Goal: Communication & Community: Answer question/provide support

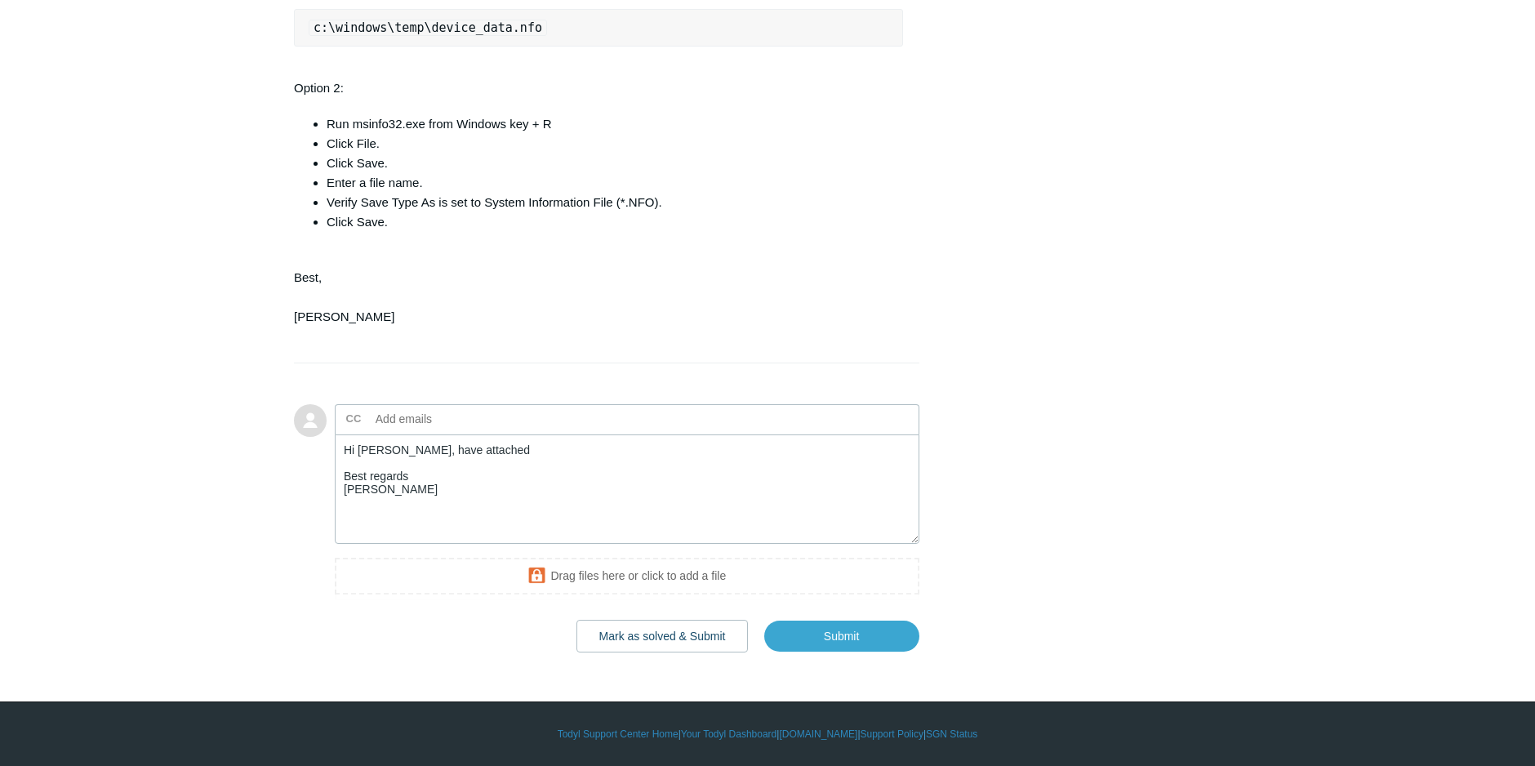
scroll to position [808, 0]
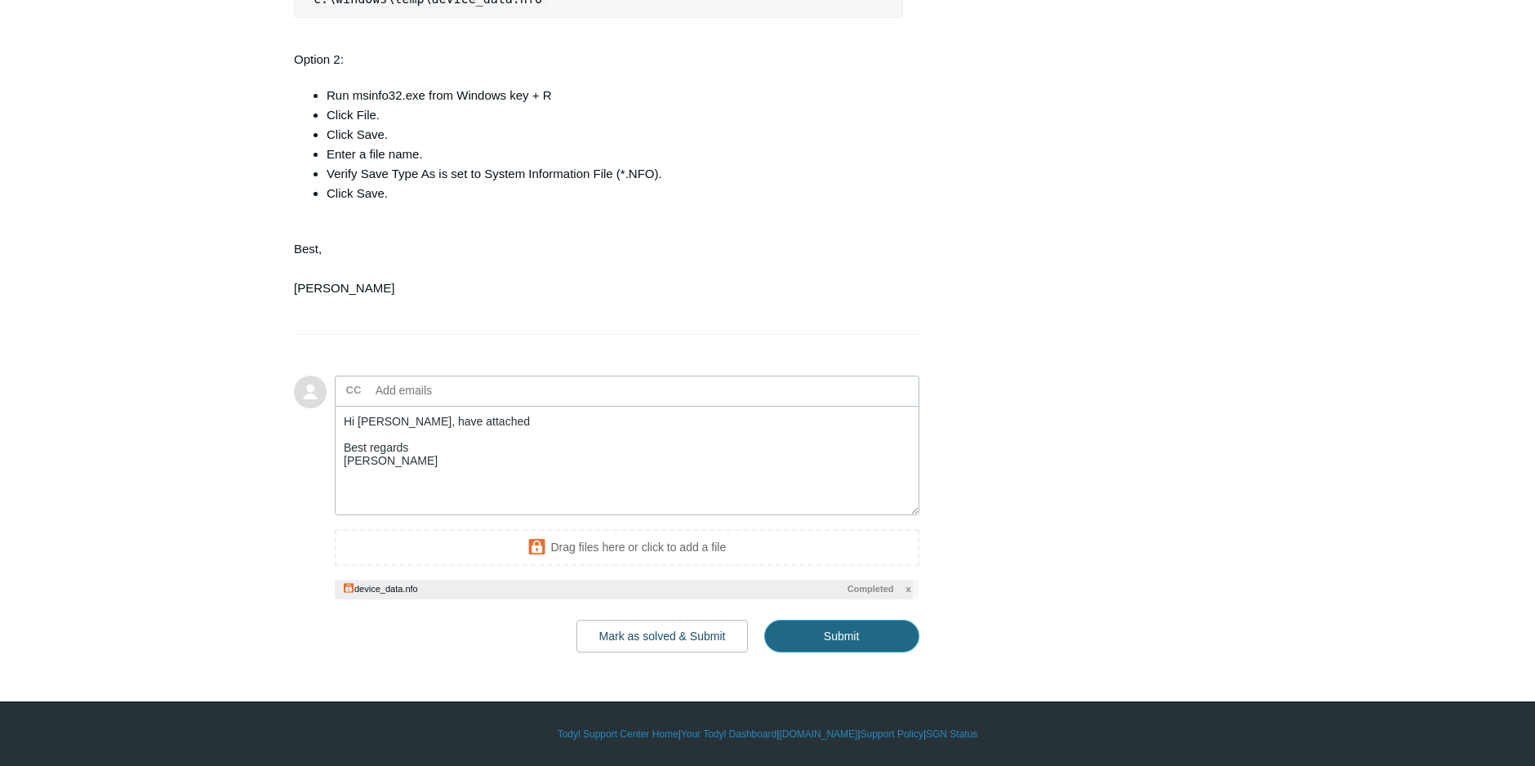
click at [813, 653] on input "Submit" at bounding box center [841, 636] width 155 height 33
type textarea "Hi Kris, have attached Best regards Kevin This ticket includes a secure attachm…"
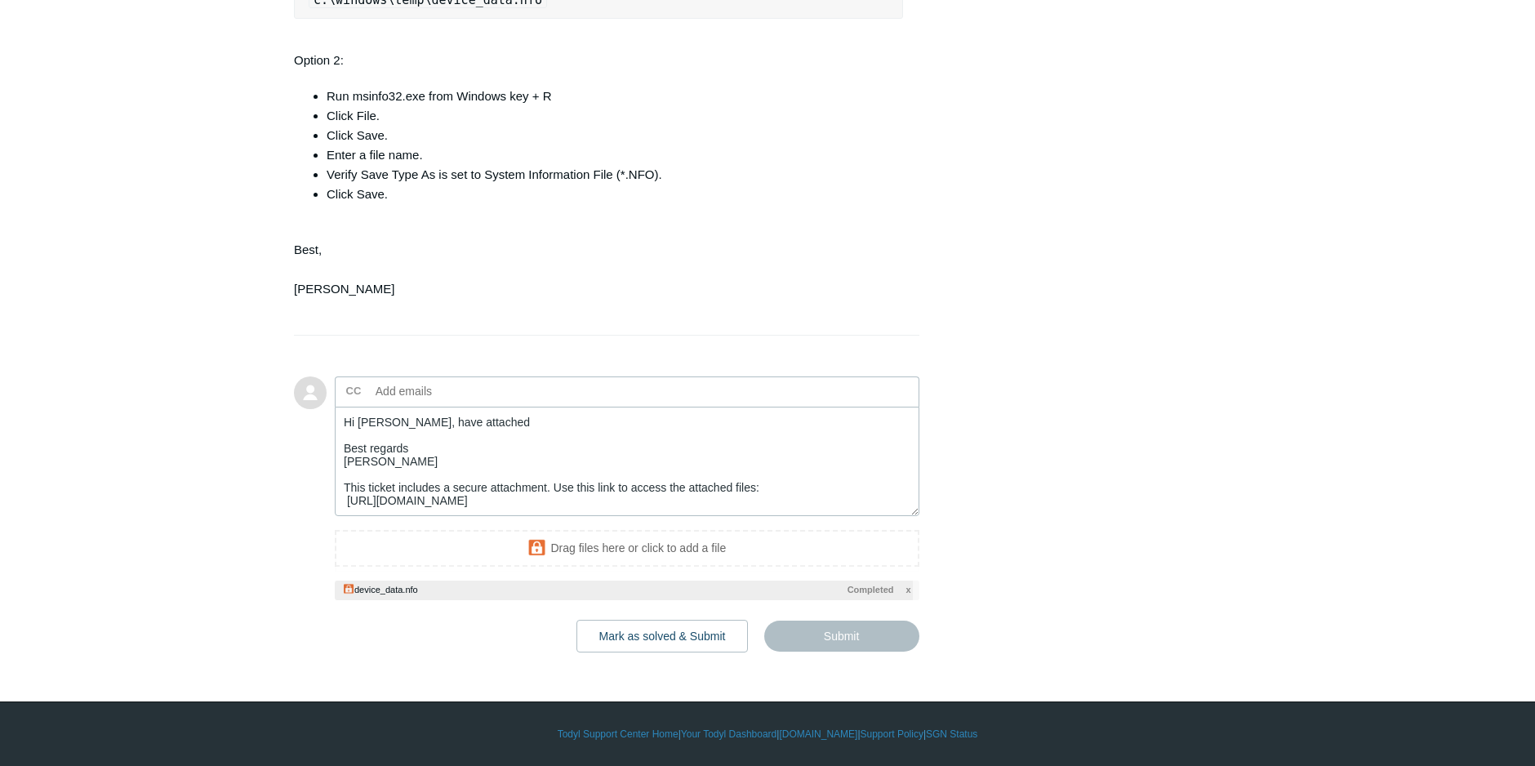
scroll to position [14, 0]
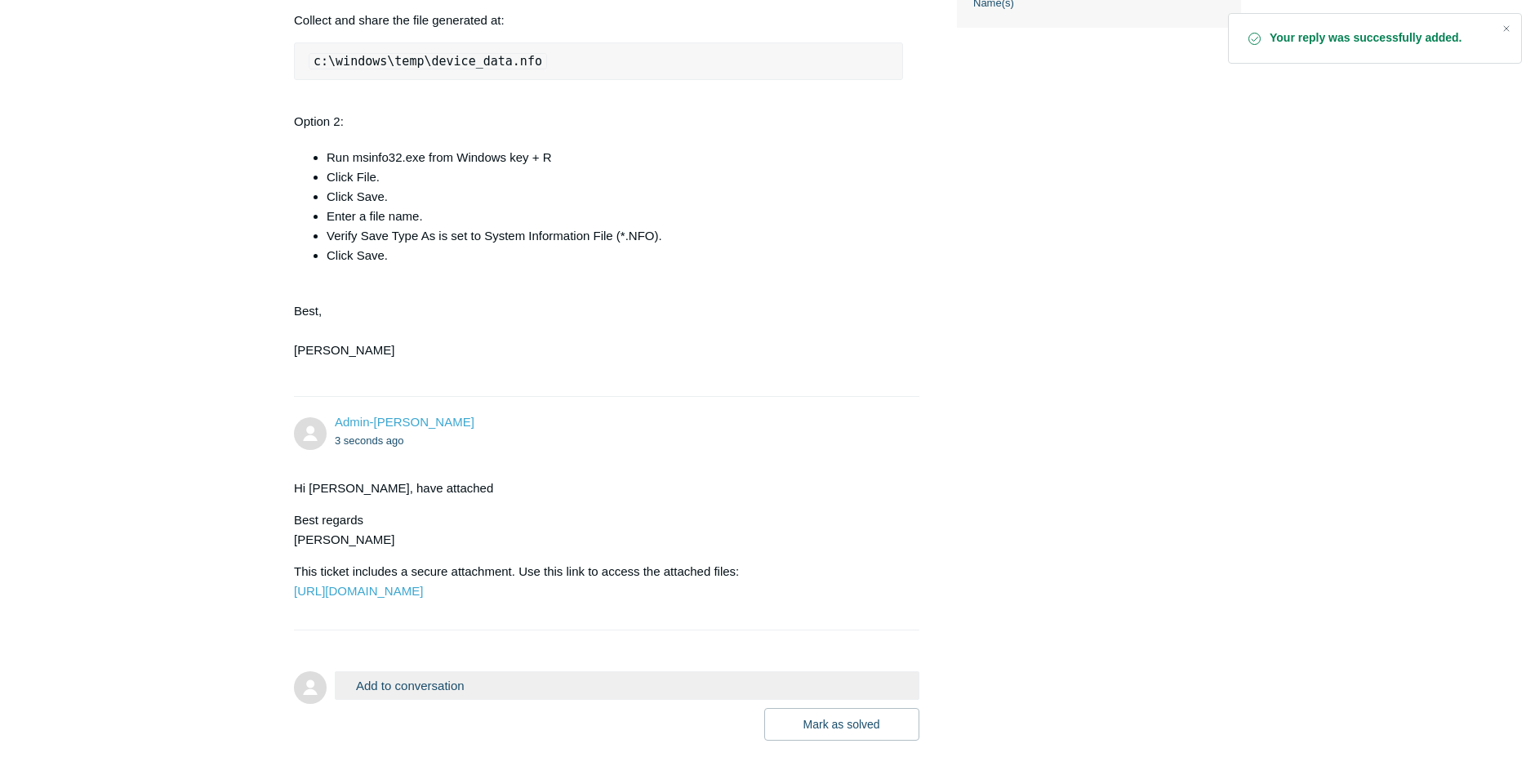
scroll to position [902, 0]
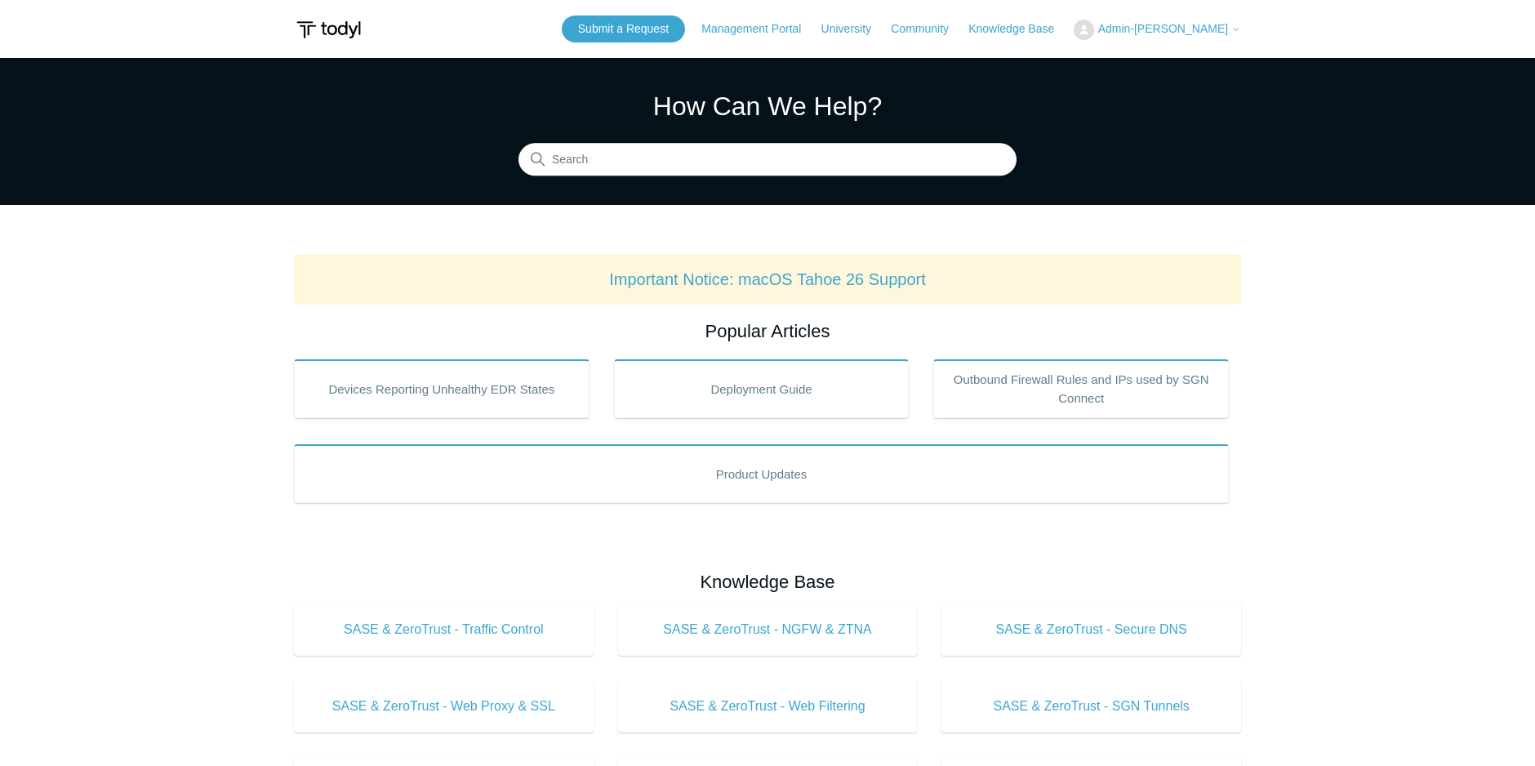
click at [1239, 33] on icon at bounding box center [1237, 30] width 10 height 10
click at [1184, 63] on link "My Support Requests" at bounding box center [1154, 64] width 159 height 29
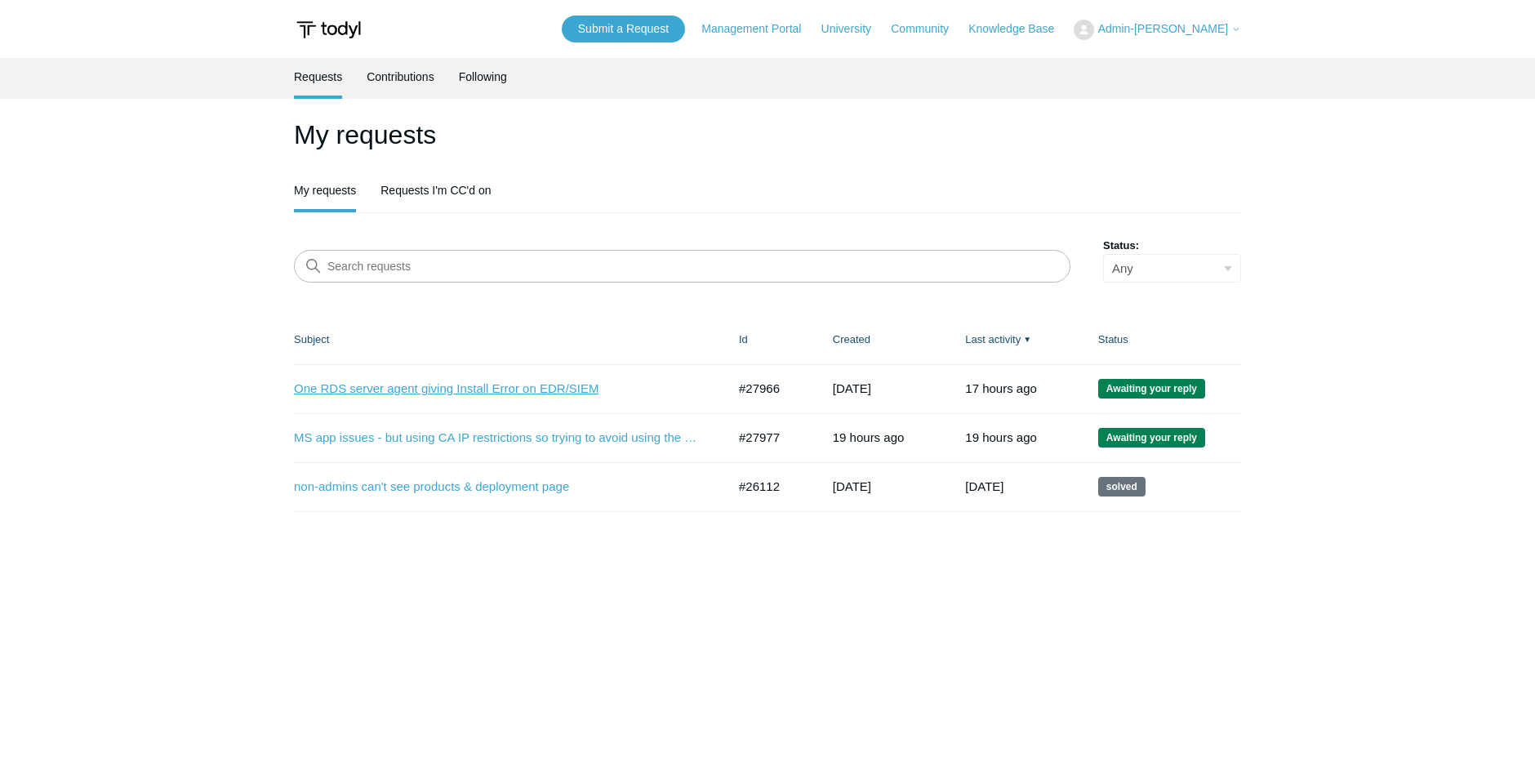
click at [537, 390] on link "One RDS server agent giving Install Error on EDR/SIEM" at bounding box center [498, 389] width 408 height 19
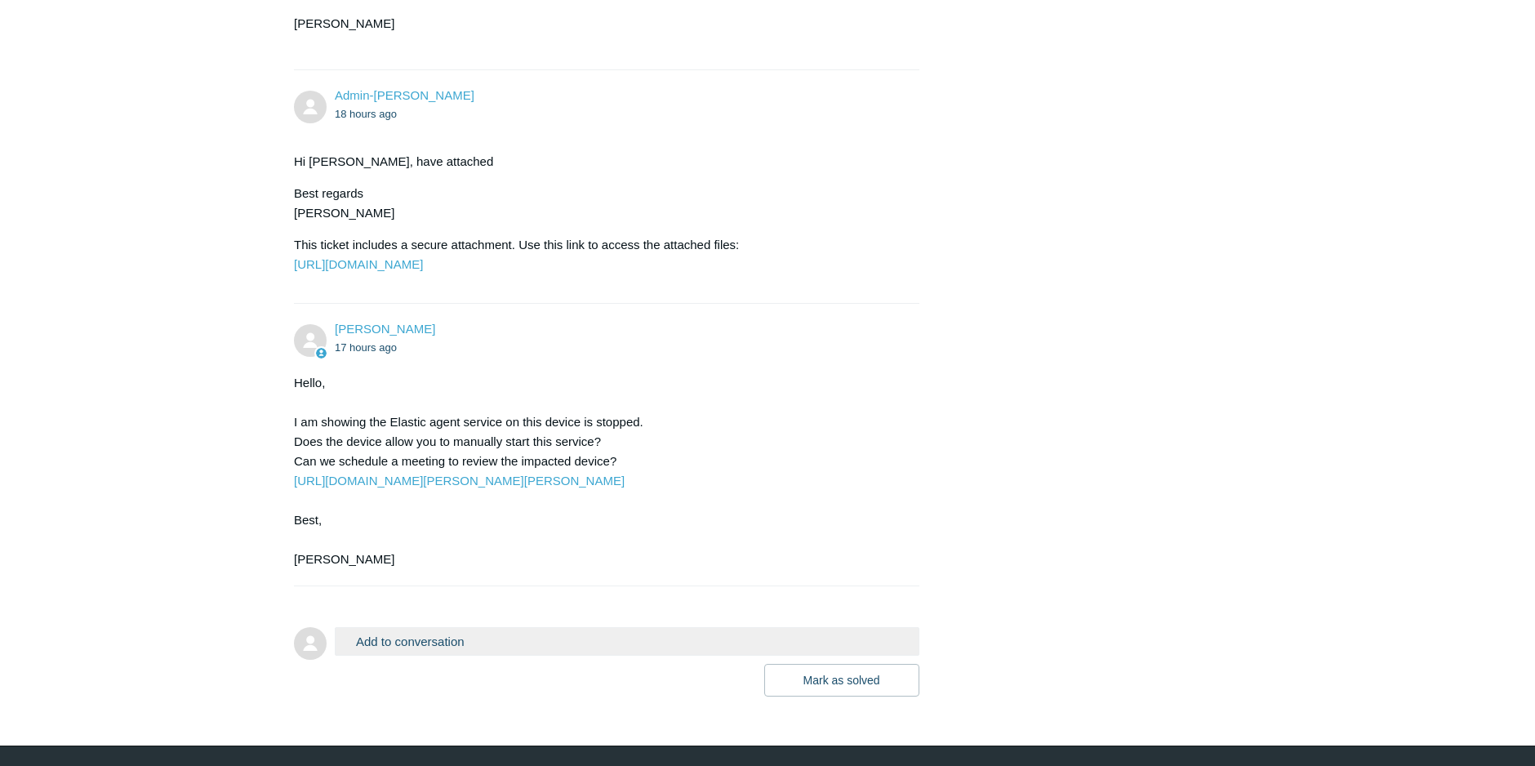
scroll to position [1184, 0]
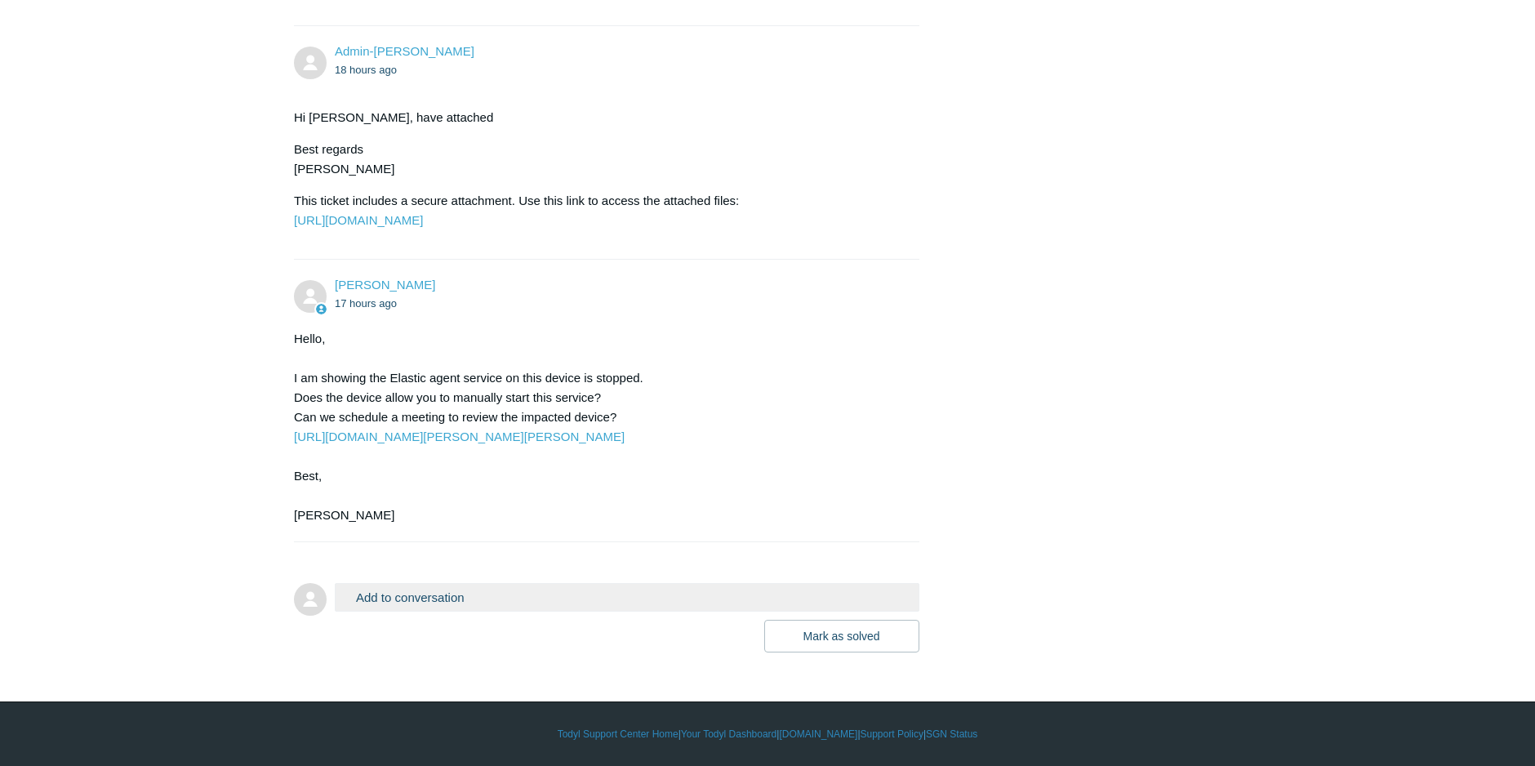
click at [534, 597] on button "Add to conversation" at bounding box center [627, 597] width 585 height 29
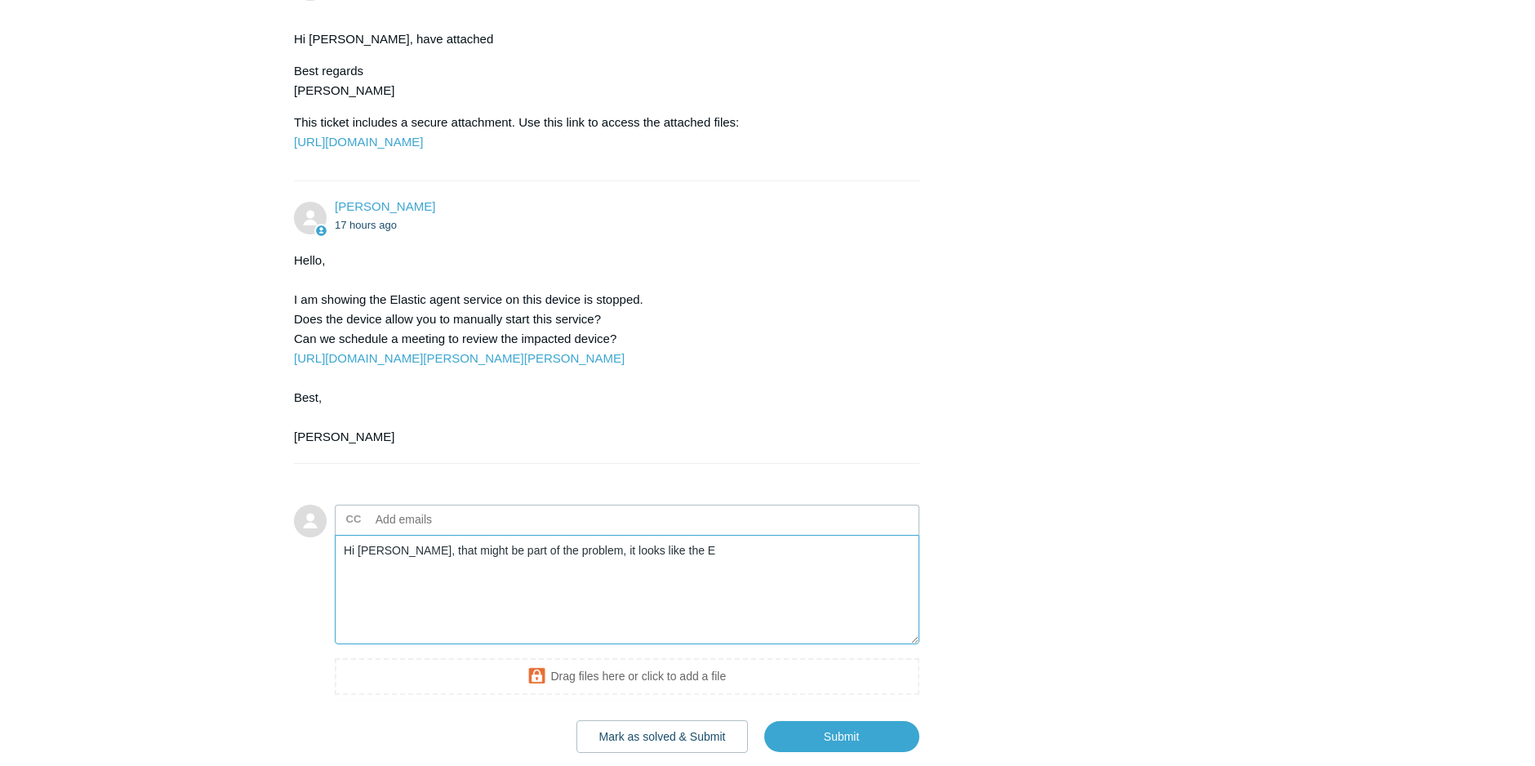
click at [690, 627] on textarea "Hi Kris, that might be part of the problem, it looks like the E" at bounding box center [627, 590] width 585 height 110
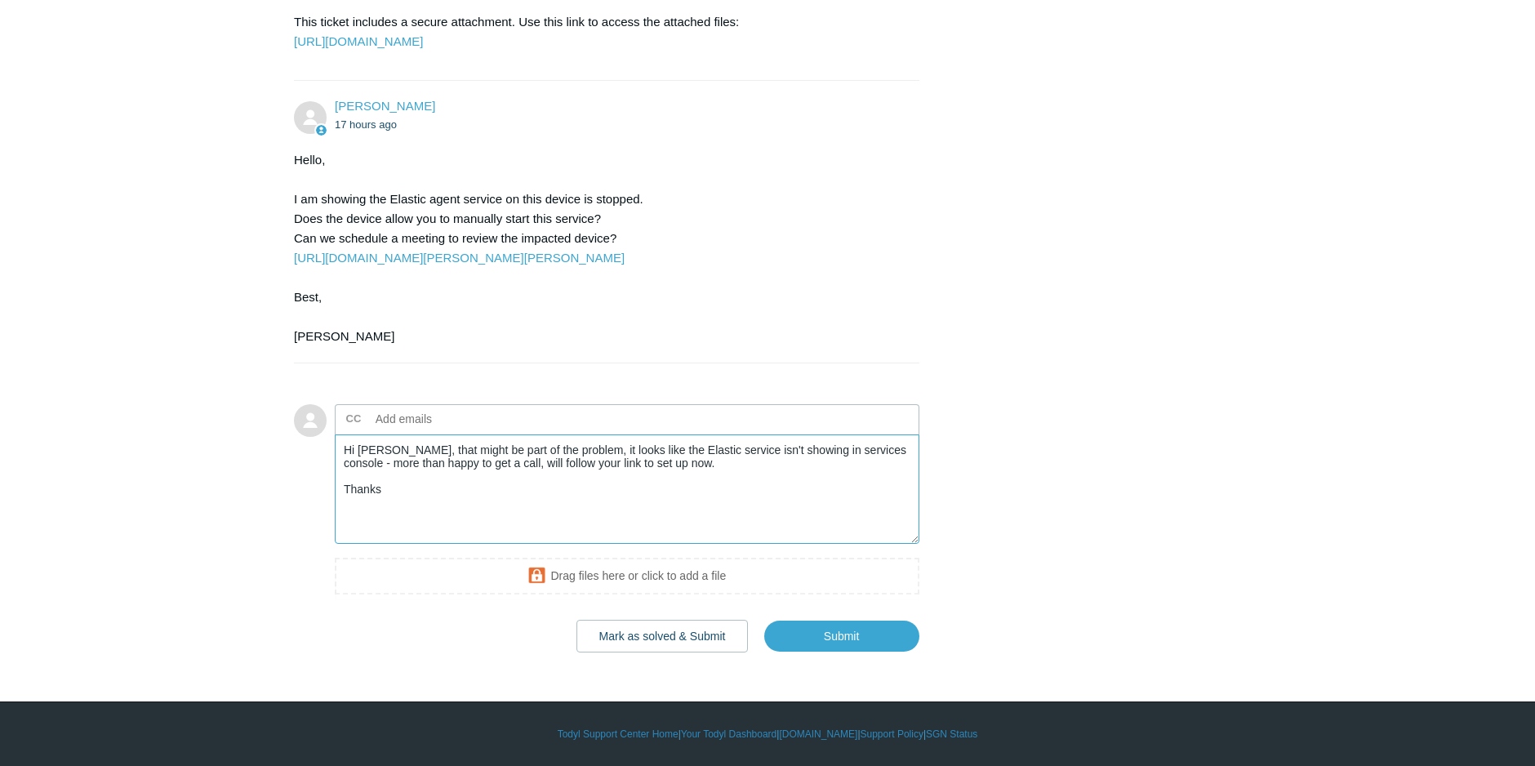
scroll to position [1363, 0]
type textarea "Hi Kris, that might be part of the problem, it looks like the Elastic service i…"
click at [804, 635] on input "Submit" at bounding box center [841, 636] width 155 height 33
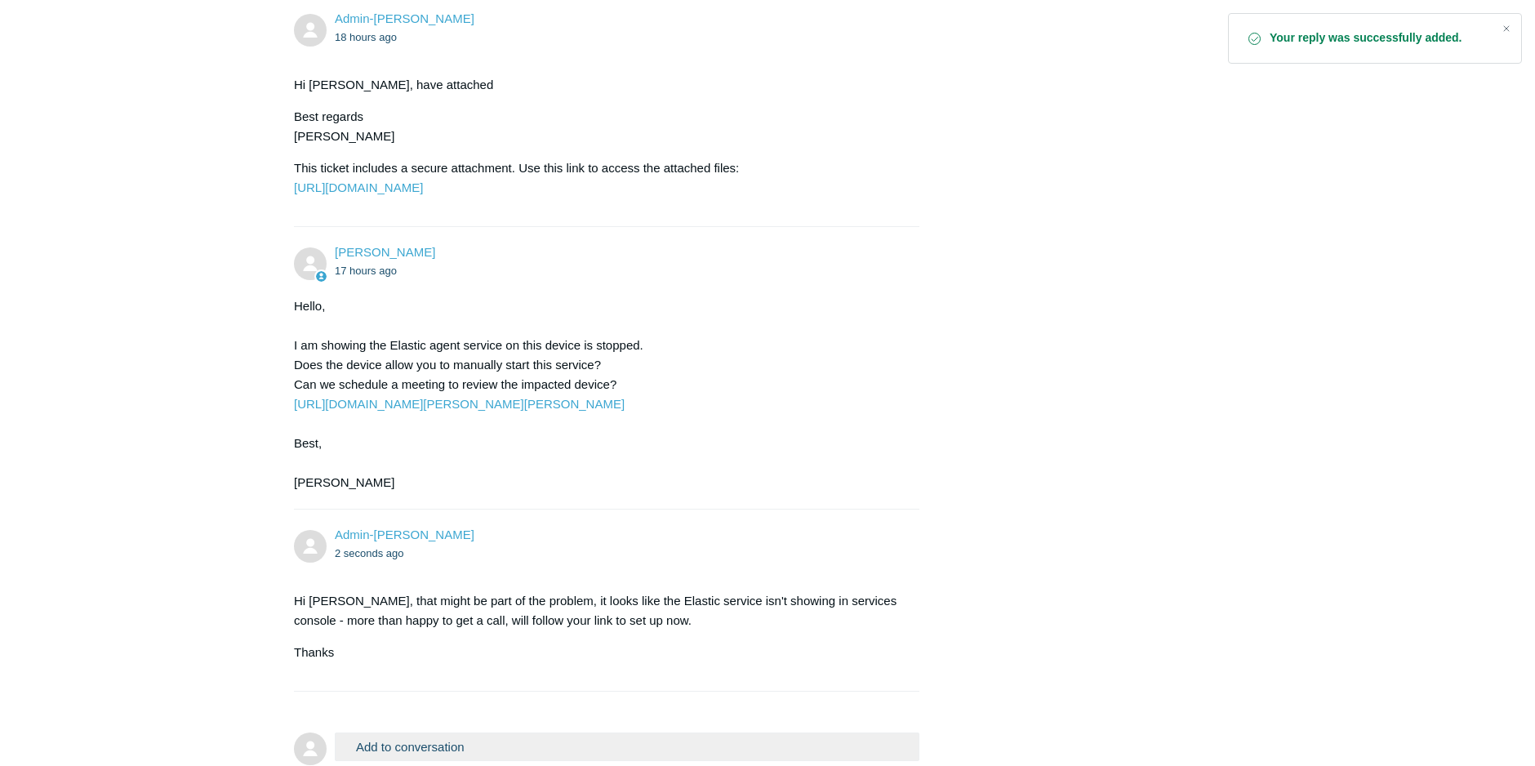
scroll to position [1143, 0]
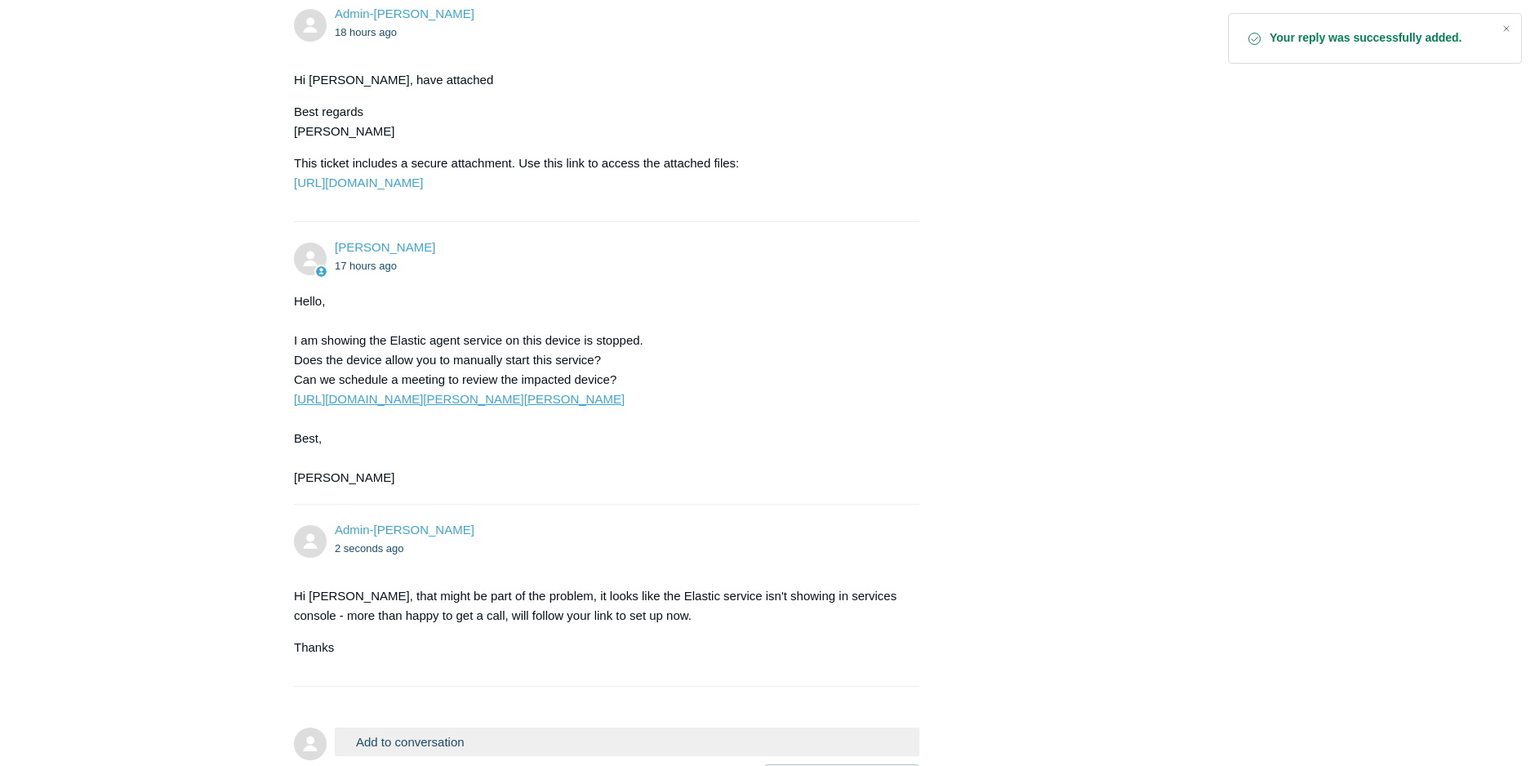
click at [497, 406] on link "[URL][DOMAIN_NAME][PERSON_NAME][PERSON_NAME]" at bounding box center [459, 399] width 331 height 14
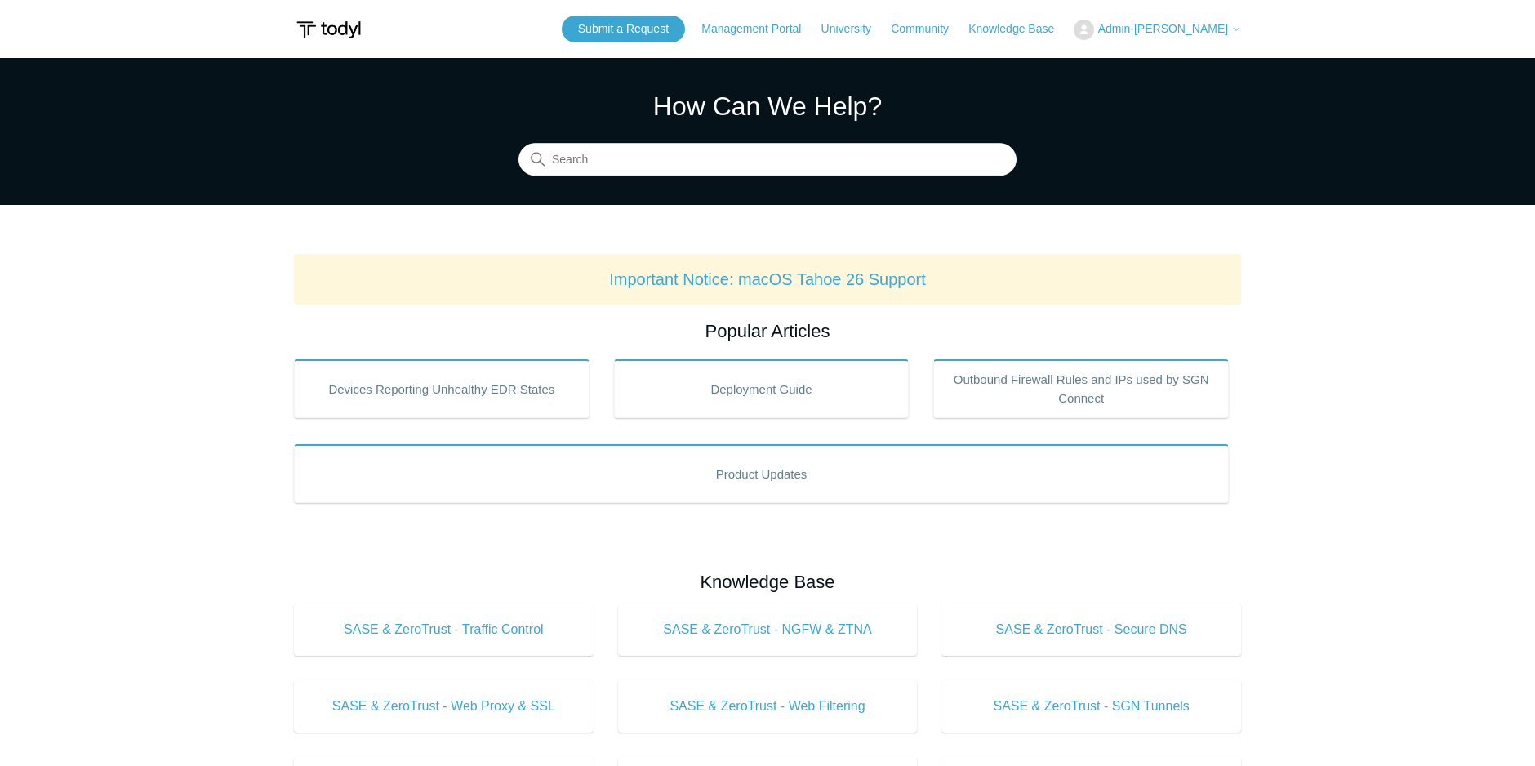
click at [1204, 28] on span "Admin-[PERSON_NAME]" at bounding box center [1163, 28] width 130 height 13
click at [1141, 65] on link "My Support Requests" at bounding box center [1154, 64] width 159 height 29
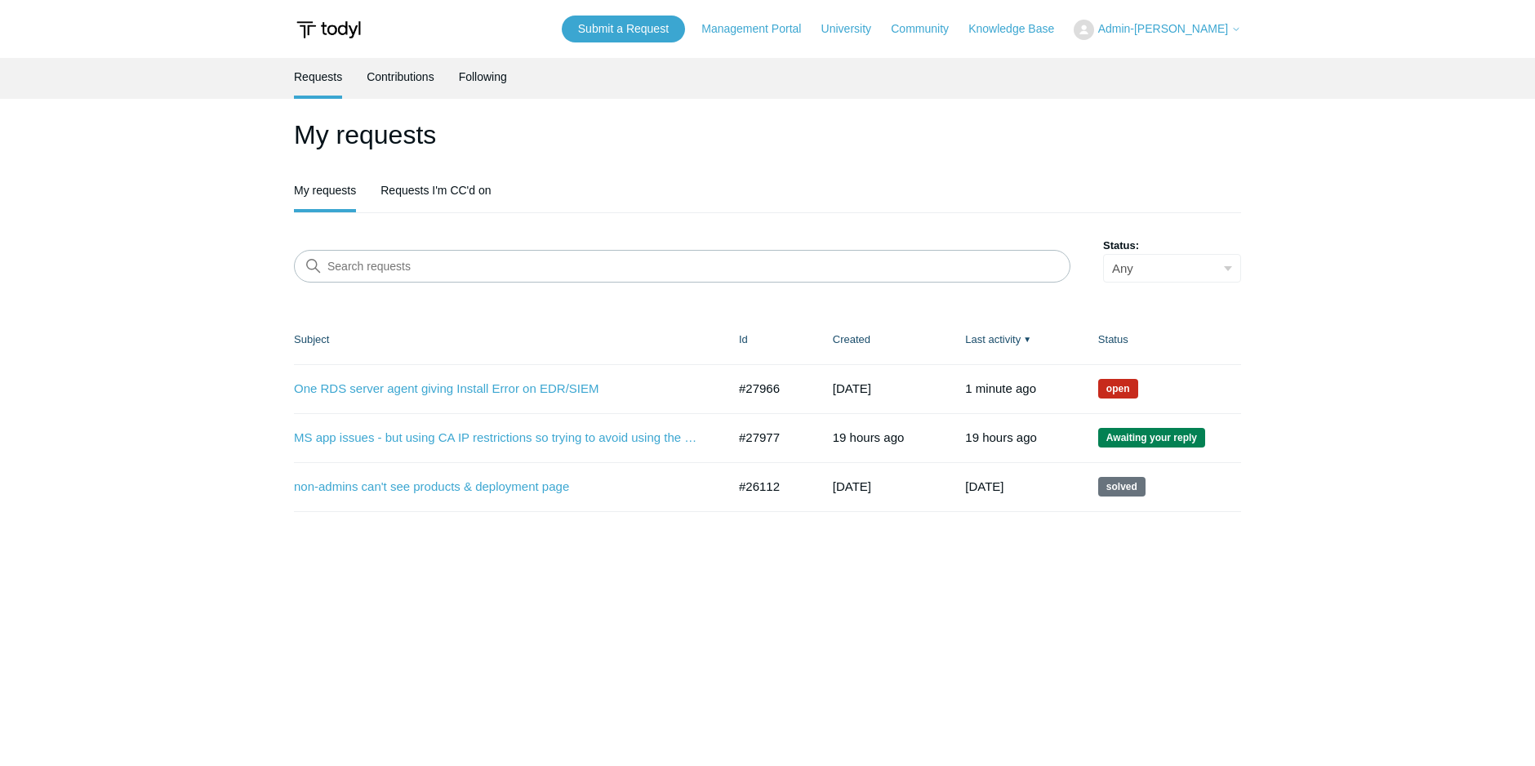
drag, startPoint x: 1023, startPoint y: 664, endPoint x: 1001, endPoint y: 658, distance: 22.8
click at [1023, 664] on main "Requests Contributions Following My requests My requests Requests I'm CC'd on S…" at bounding box center [767, 402] width 1535 height 689
drag, startPoint x: 791, startPoint y: 389, endPoint x: 737, endPoint y: 390, distance: 53.1
click at [737, 390] on td "#27966" at bounding box center [770, 388] width 94 height 49
copy td "#27966"
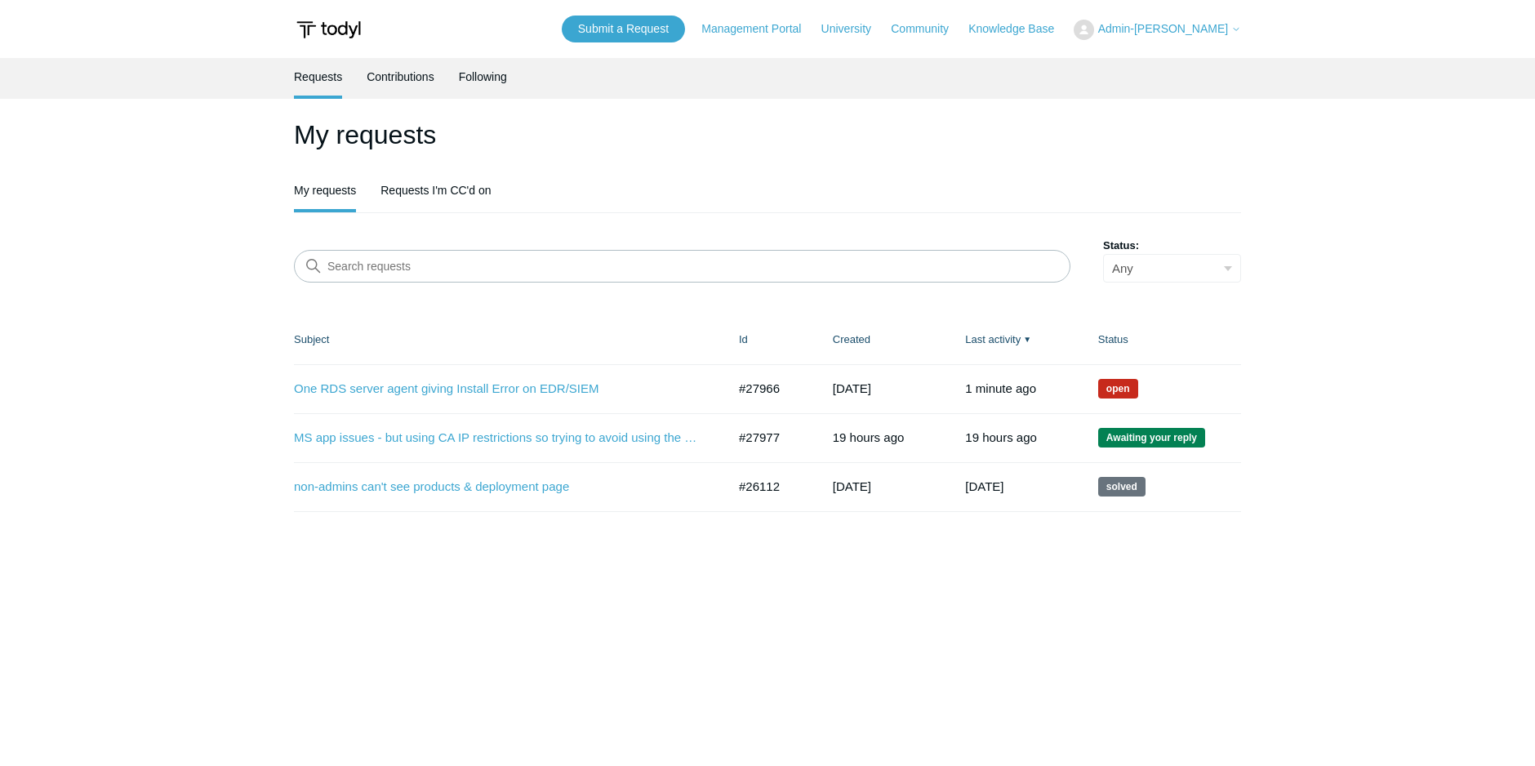
click at [1000, 608] on main "Requests Contributions Following My requests My requests Requests I'm CC'd on S…" at bounding box center [767, 402] width 1535 height 689
click at [459, 441] on link "MS app issues - but using CA IP restrictions so trying to avoid using the SAAS …" at bounding box center [498, 438] width 408 height 19
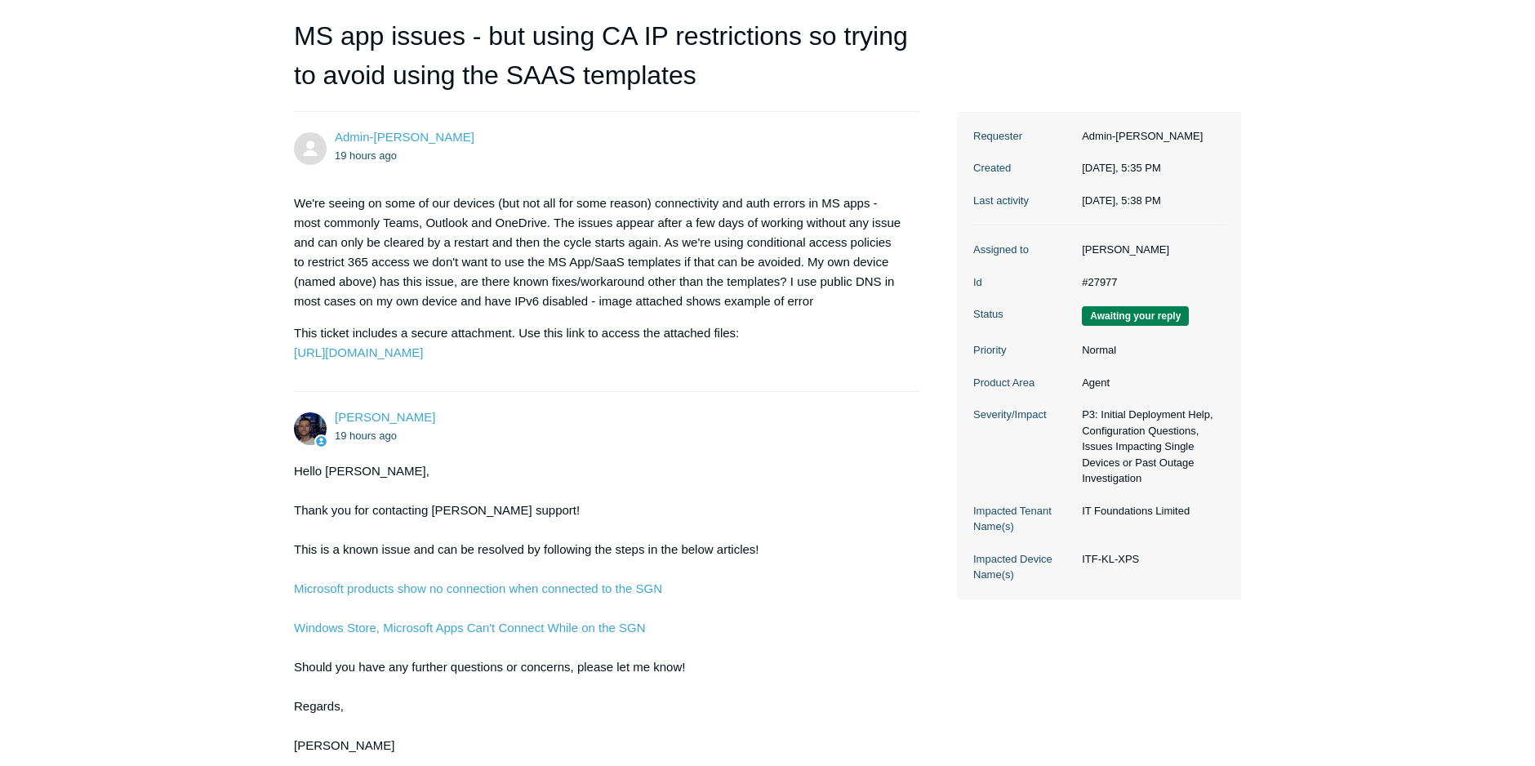
scroll to position [245, 0]
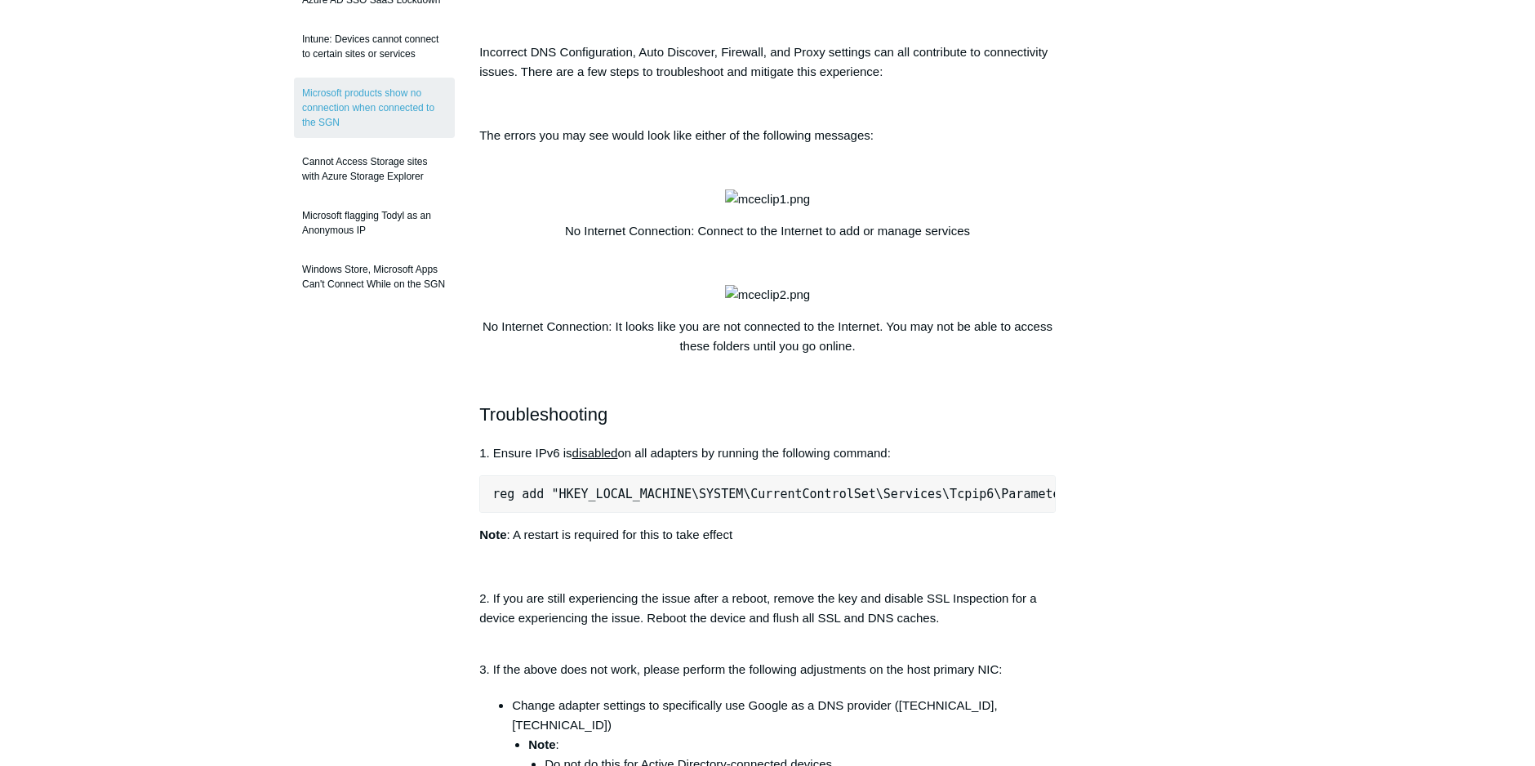
scroll to position [327, 0]
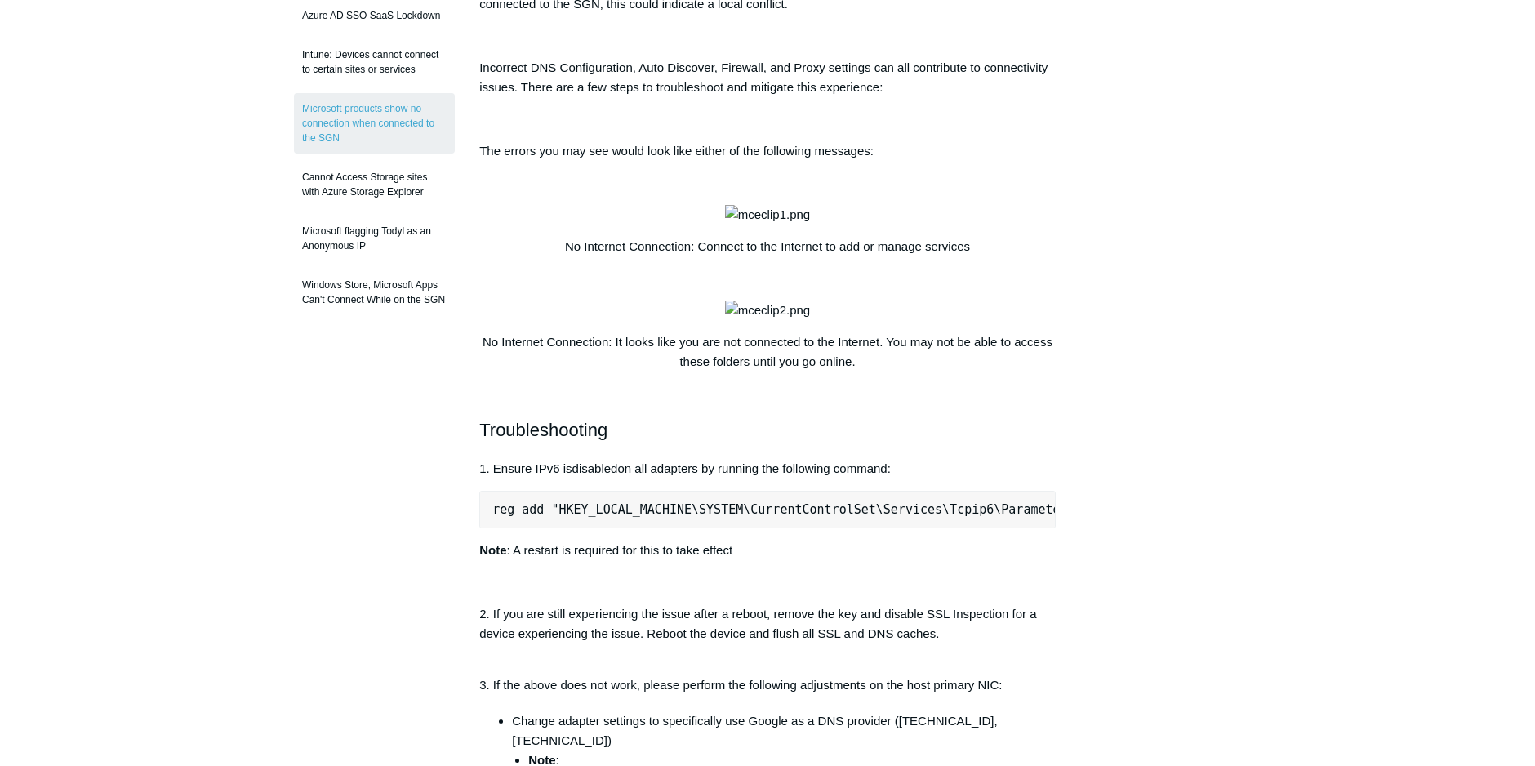
drag, startPoint x: 1089, startPoint y: 121, endPoint x: 1032, endPoint y: 122, distance: 57.2
